Goal: Check status: Check status

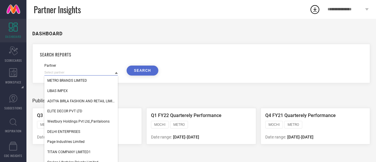
click at [80, 75] on input at bounding box center [81, 72] width 74 height 6
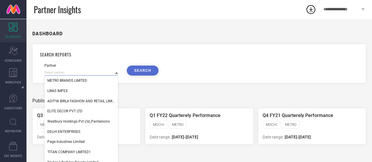
paste input "Choko La"
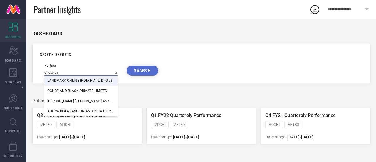
paste input "OSMIC KITCHEN PVT. LTD.-haryana_PPMP_PHPS"
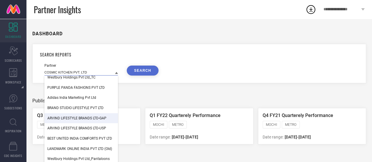
scroll to position [2, 0]
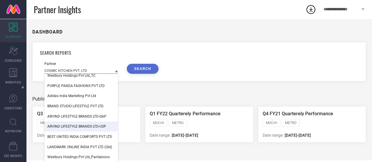
type input "COSMIC KITCHEN PVT. LTD"
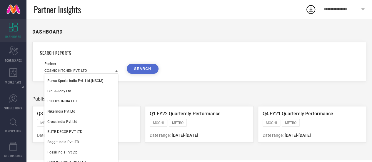
scroll to position [0, 0]
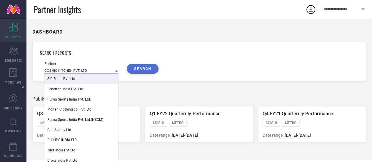
click at [92, 71] on input "COSMIC KITCHEN PVT. LTD" at bounding box center [81, 71] width 74 height 6
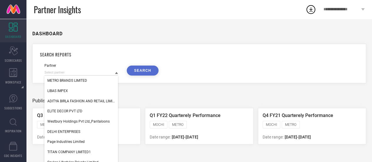
click at [135, 31] on div "DASHBOARD" at bounding box center [199, 34] width 334 height 12
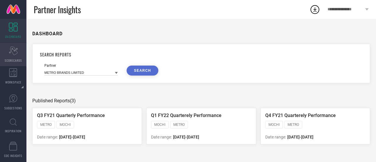
click at [9, 54] on icon "Scorecard" at bounding box center [13, 50] width 9 height 9
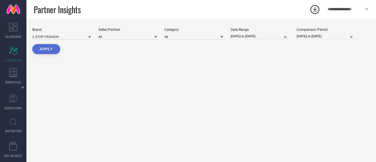
type input "All"
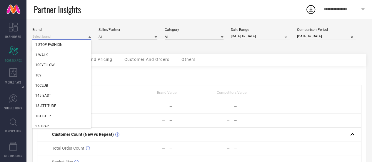
click at [71, 36] on input at bounding box center [61, 37] width 59 height 6
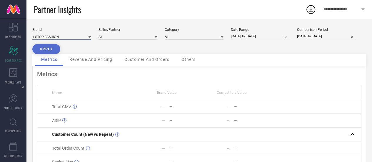
click at [71, 36] on input at bounding box center [61, 37] width 59 height 6
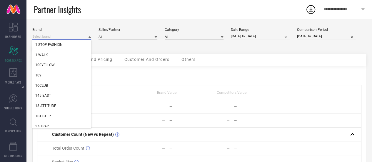
paste input "choko la"
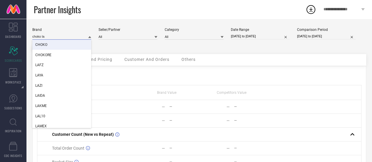
paste input "COSMIC KITCHEN PVT. LTD.-haryana_PPMP_PHPS"
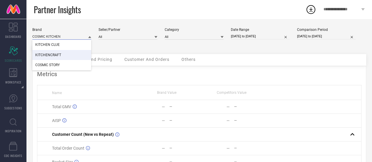
type input "COSMIC KITCHEN"
click at [118, 40] on div "Brand COSMIC KITCHEN KITCHEN CLUE KITCHENCRAFT COSMIC STORY Seller/Partner All …" at bounding box center [199, 41] width 334 height 26
